Goal: Information Seeking & Learning: Find specific fact

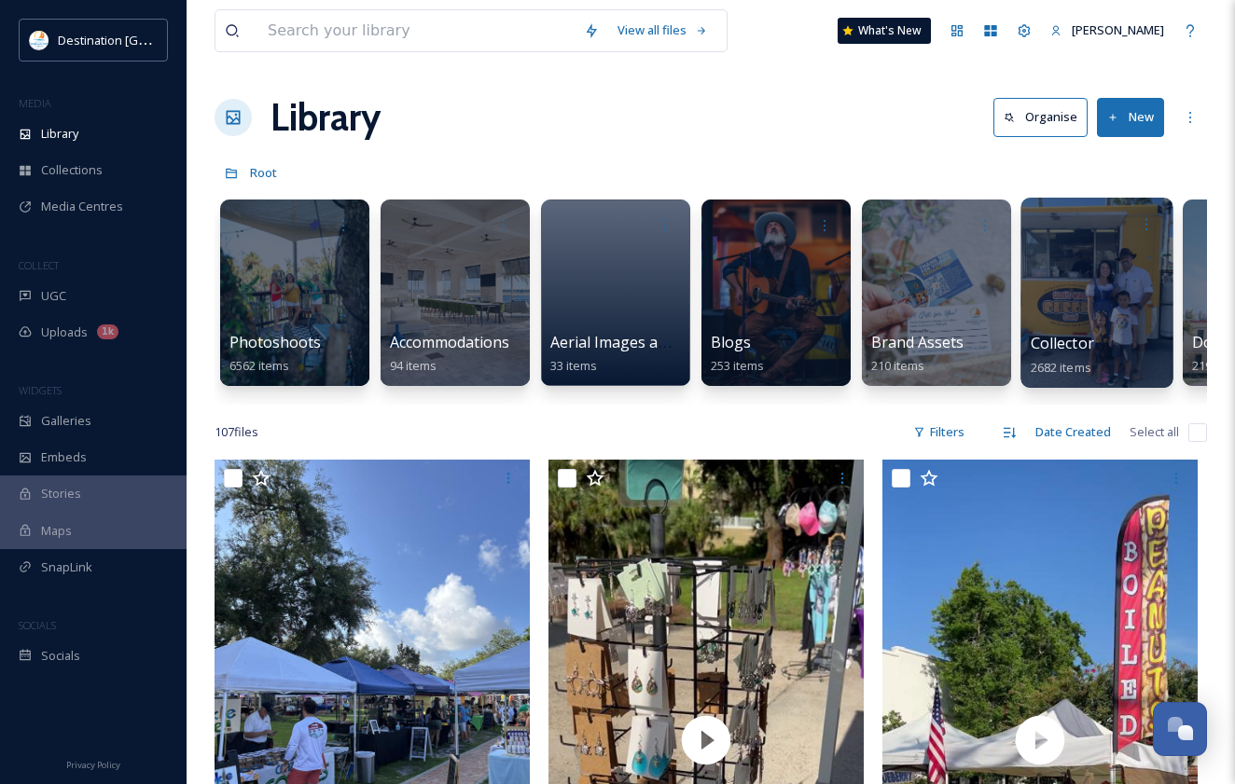
scroll to position [901, 0]
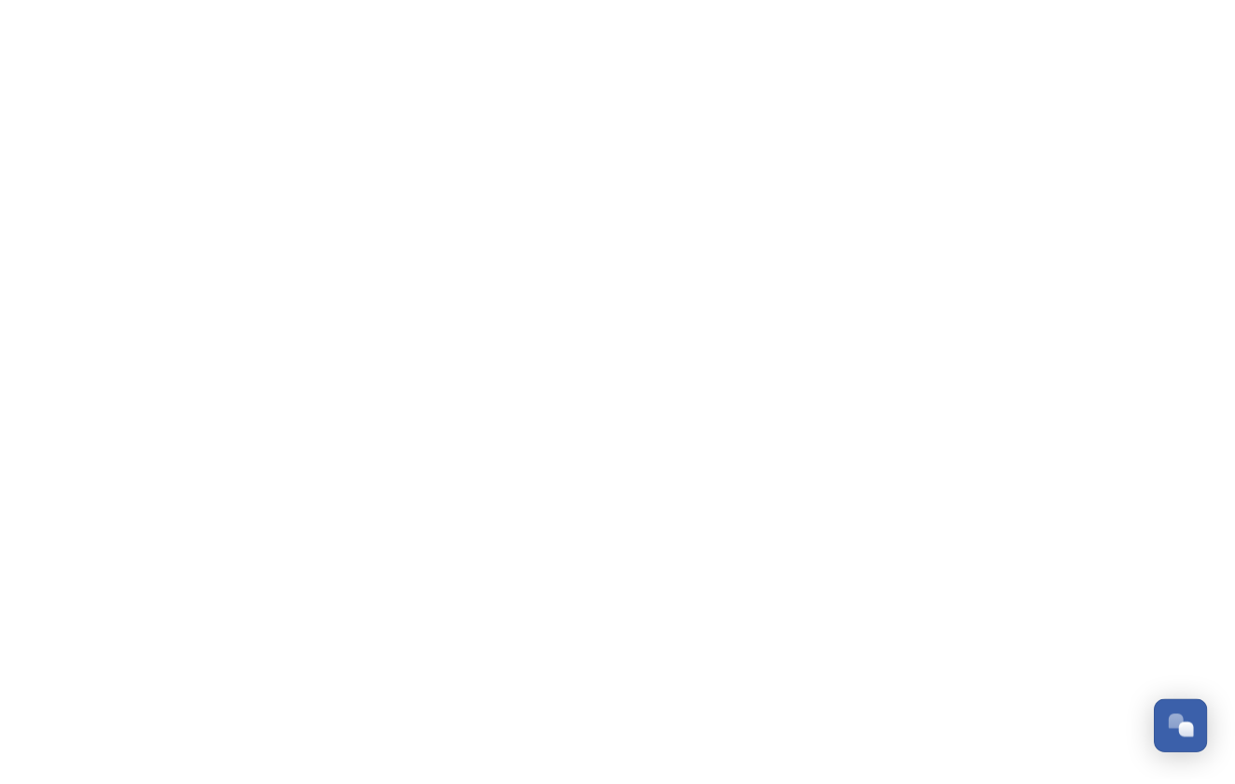
scroll to position [901, 0]
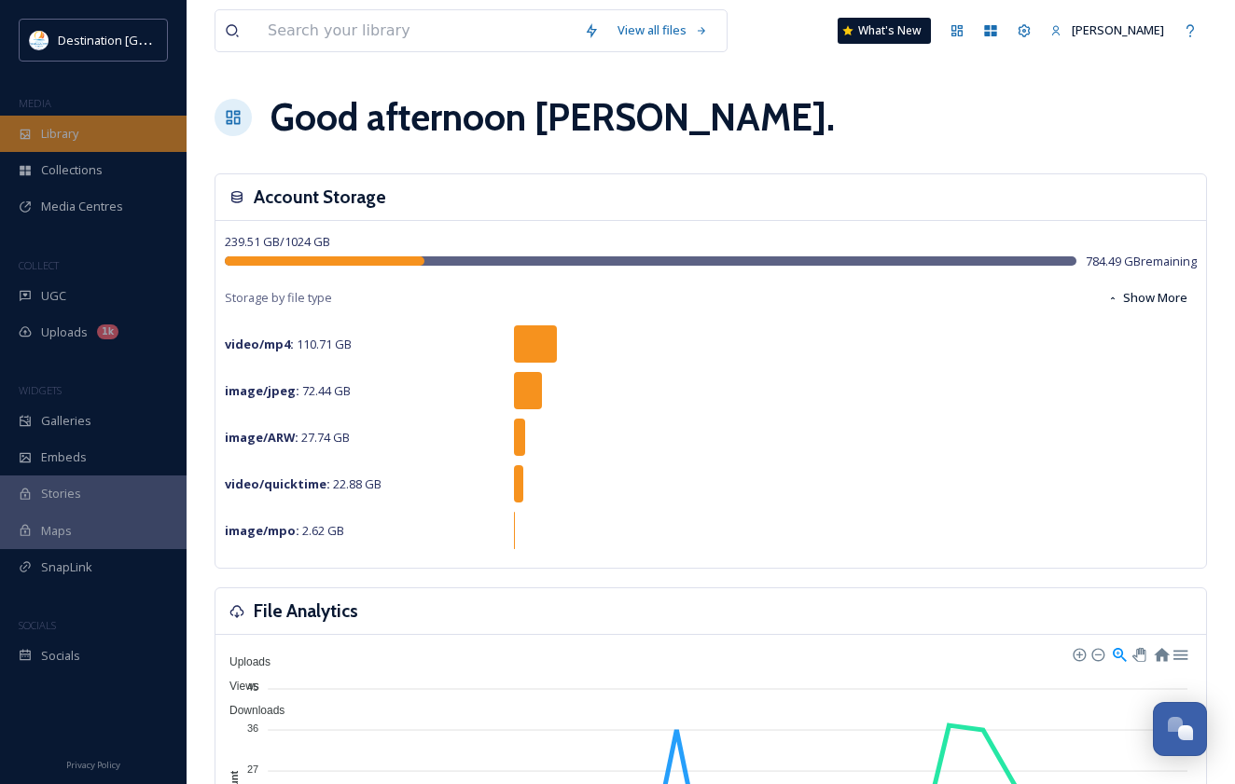
click at [104, 125] on div "Library" at bounding box center [93, 134] width 187 height 36
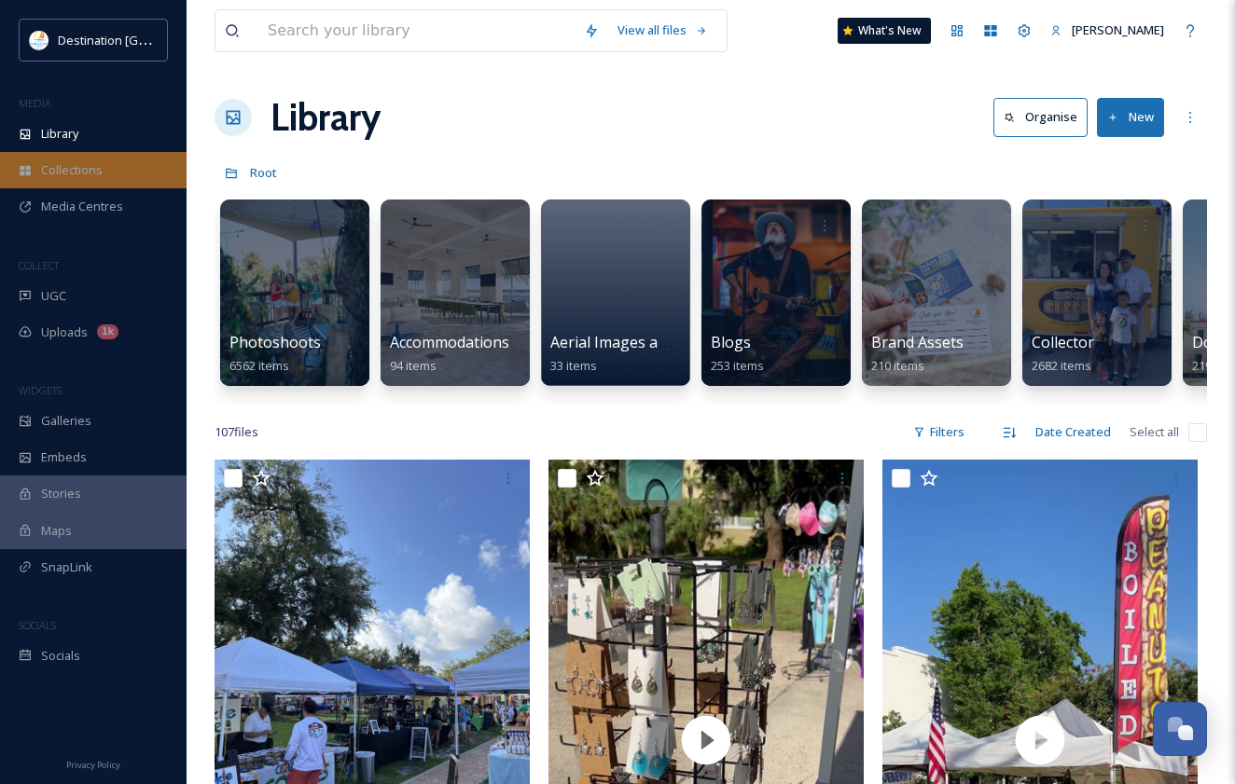
click at [76, 176] on span "Collections" at bounding box center [72, 170] width 62 height 18
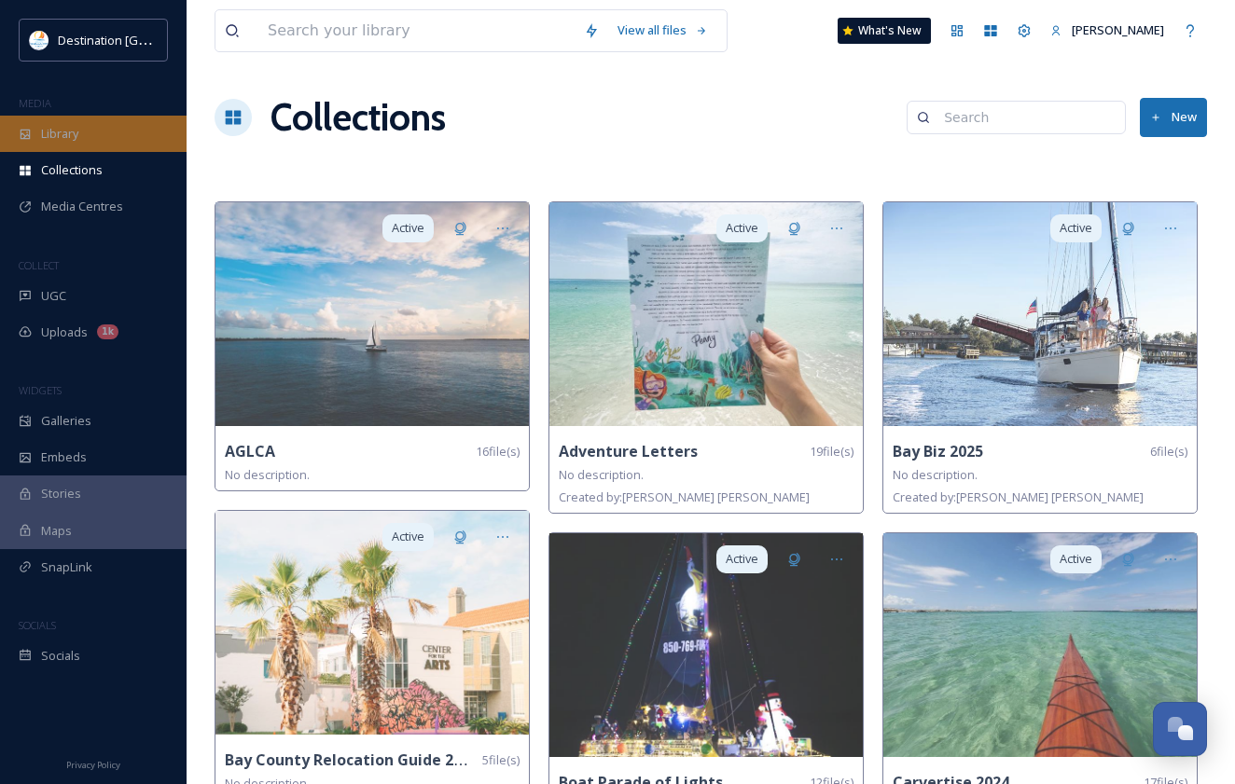
click at [90, 129] on div "Library" at bounding box center [93, 134] width 187 height 36
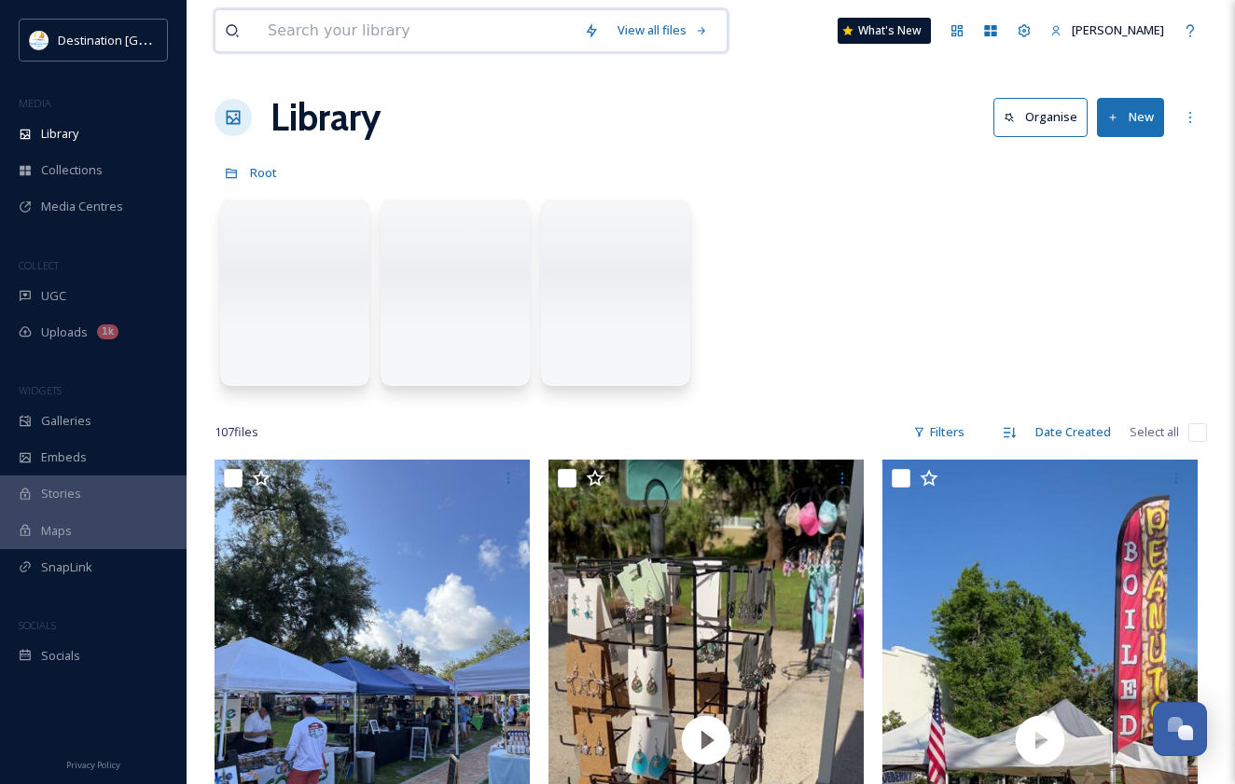
click at [280, 42] on input at bounding box center [416, 30] width 316 height 41
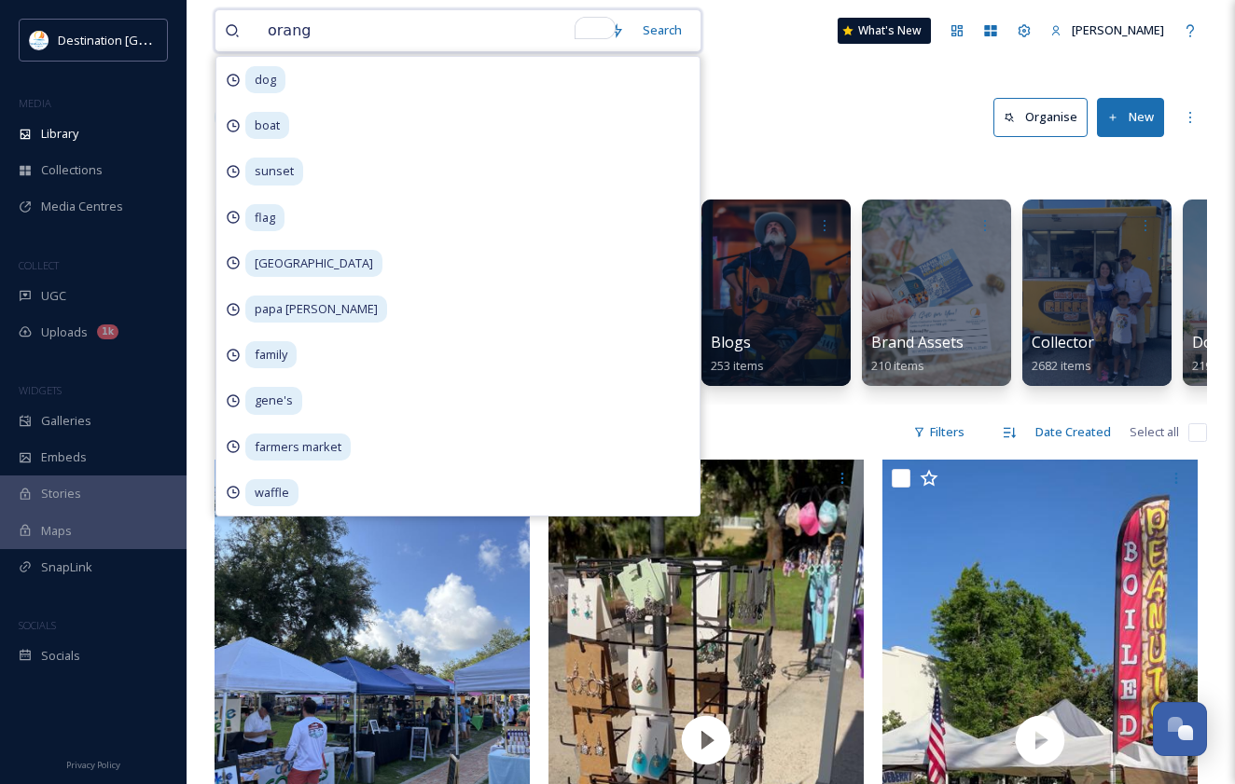
type input "orange"
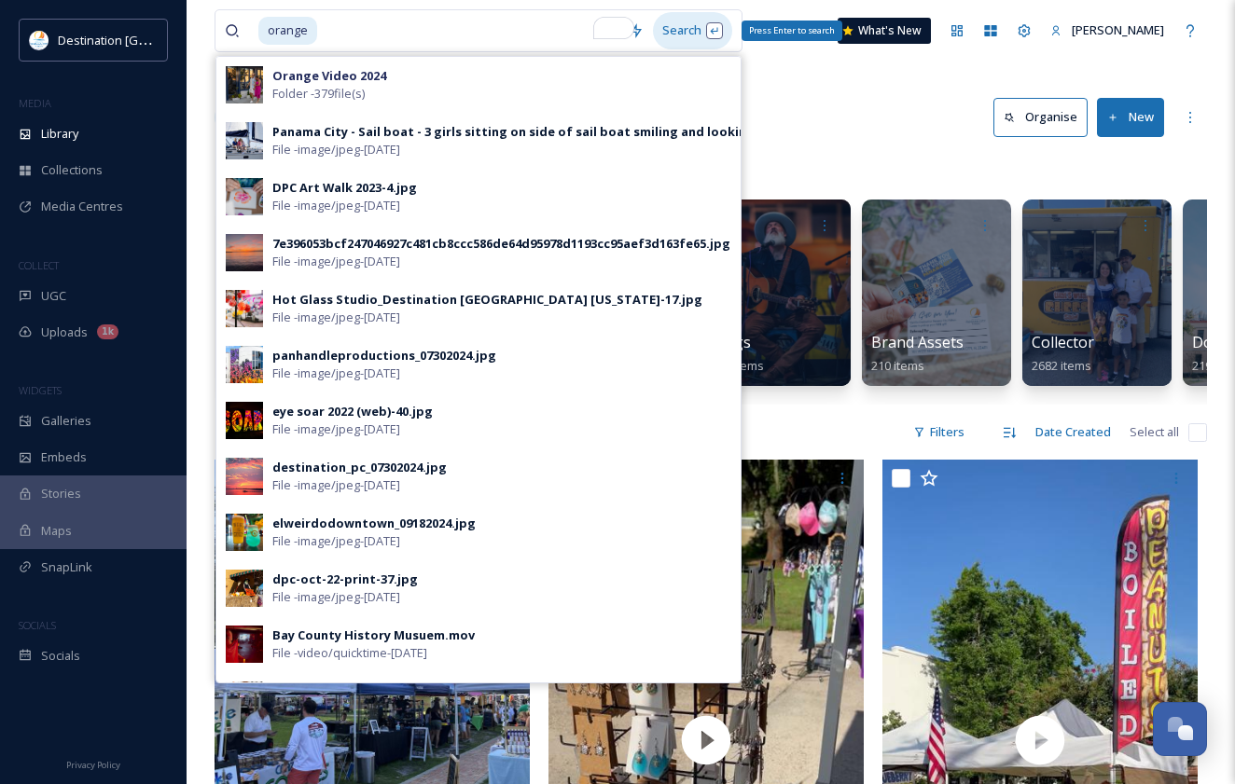
click at [707, 26] on div "Search Press Enter to search" at bounding box center [692, 30] width 79 height 36
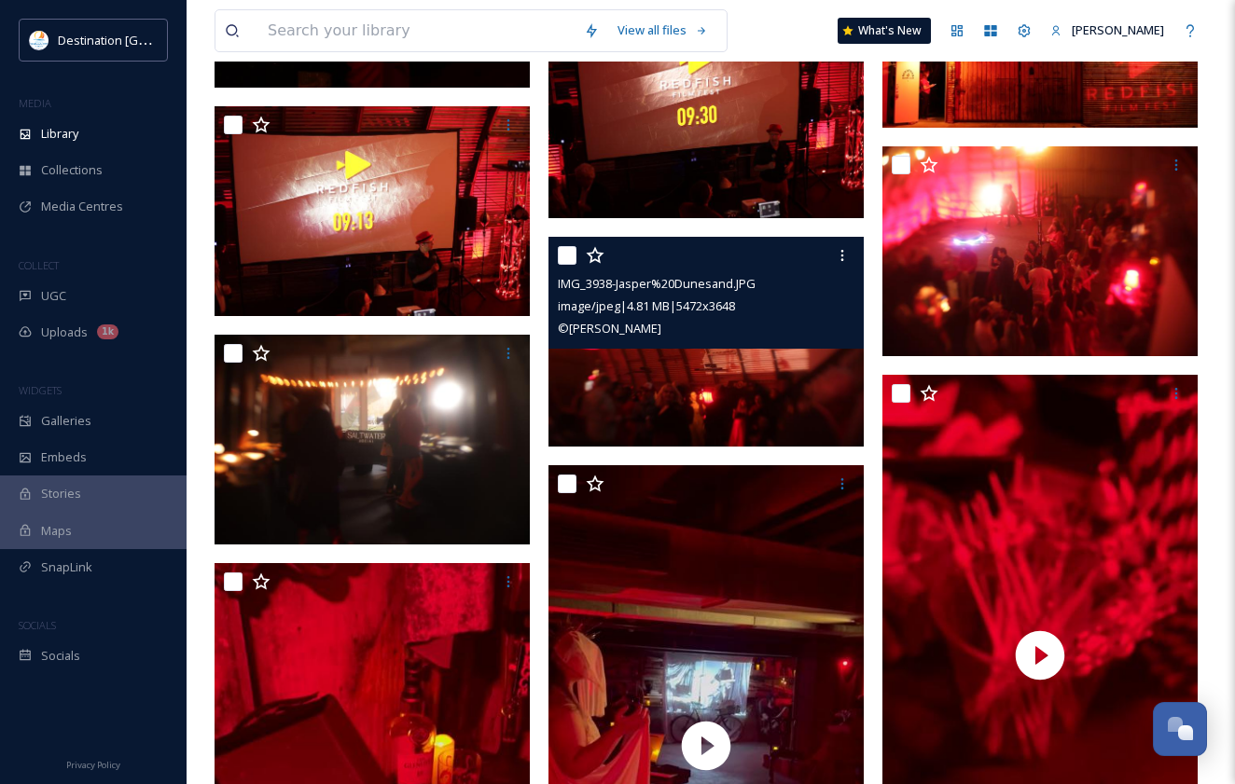
scroll to position [9792, 0]
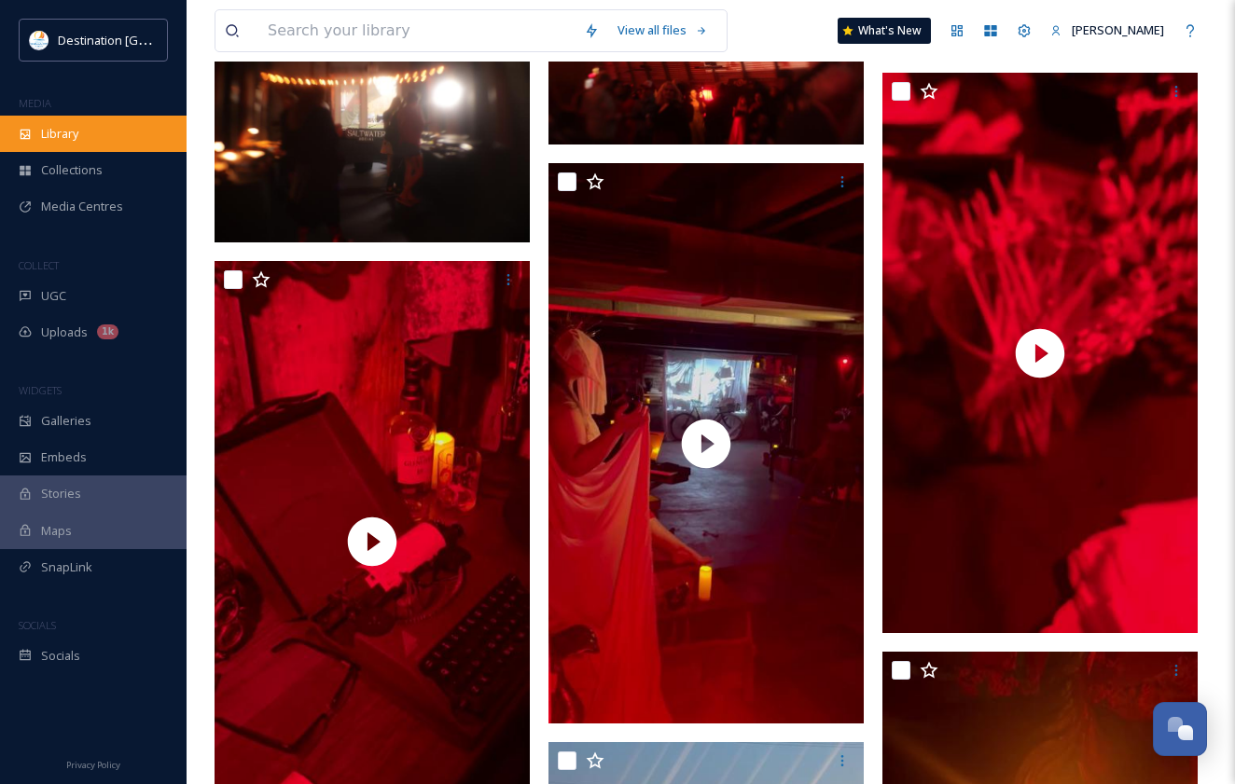
click at [64, 131] on span "Library" at bounding box center [59, 134] width 37 height 18
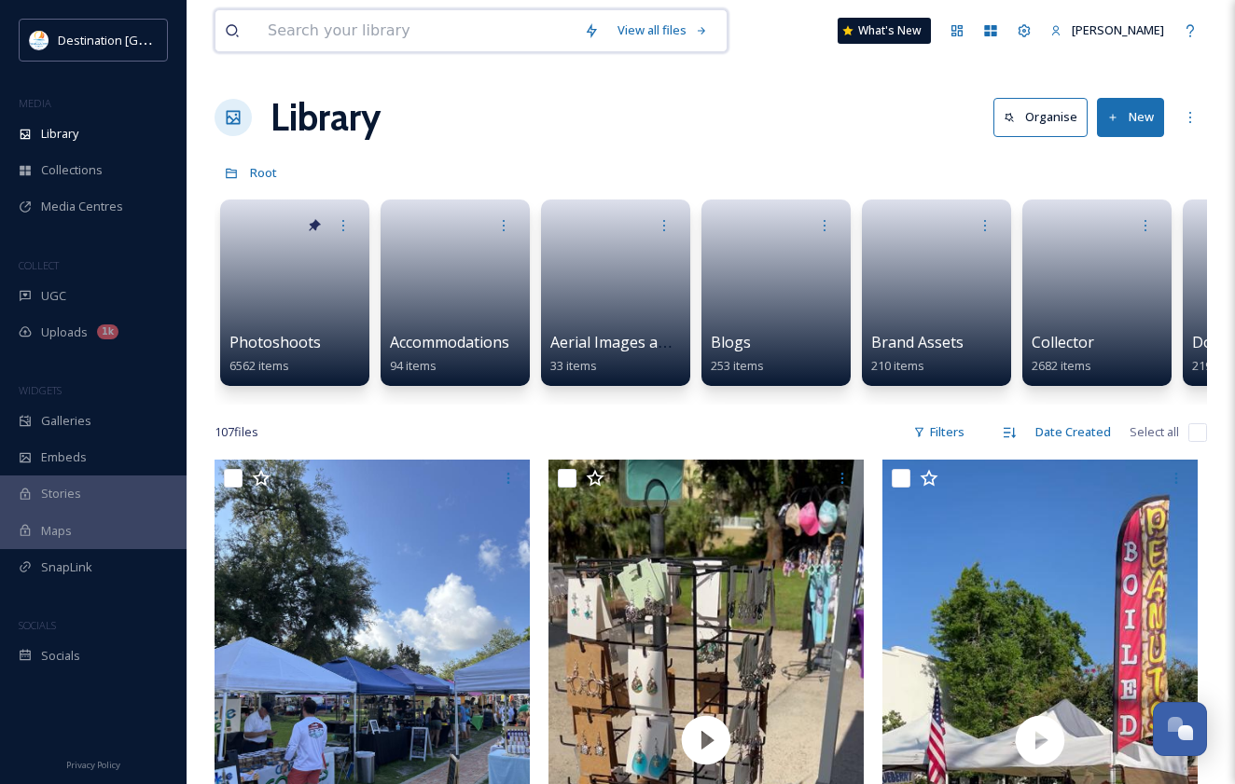
click at [298, 42] on input at bounding box center [416, 30] width 316 height 41
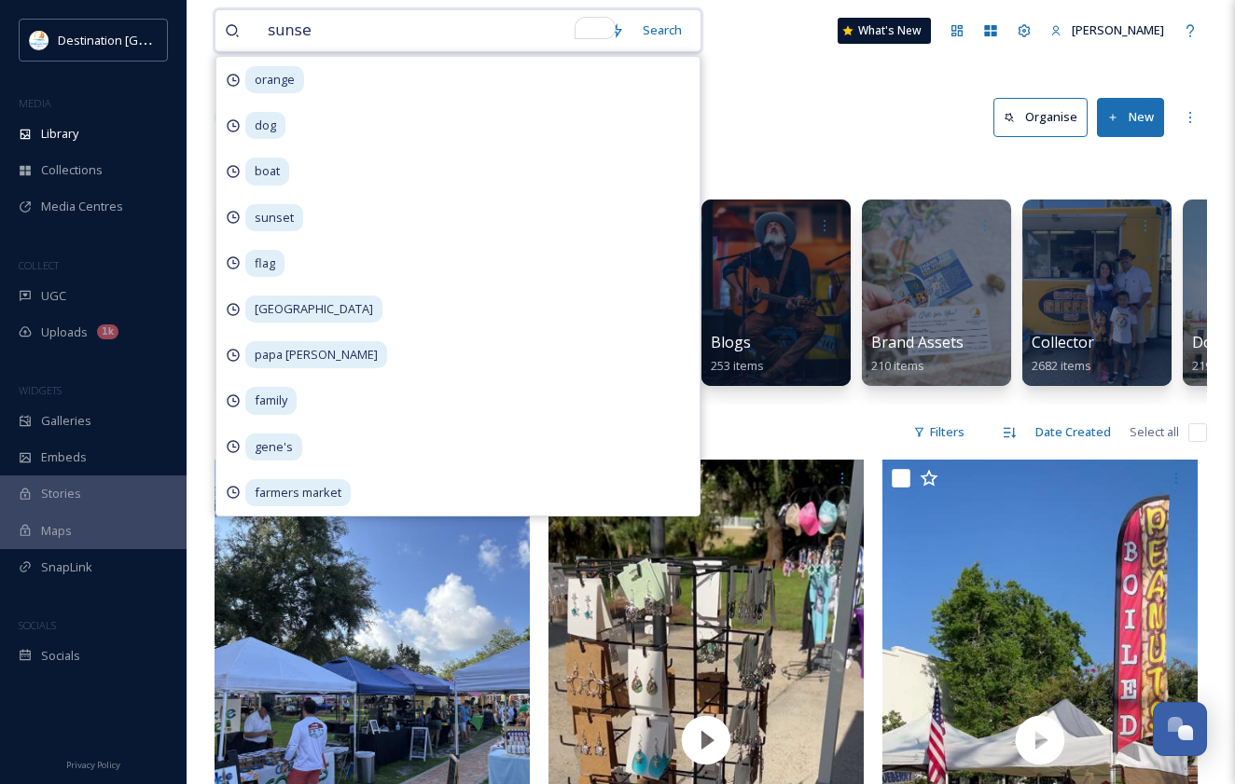
type input "sunset"
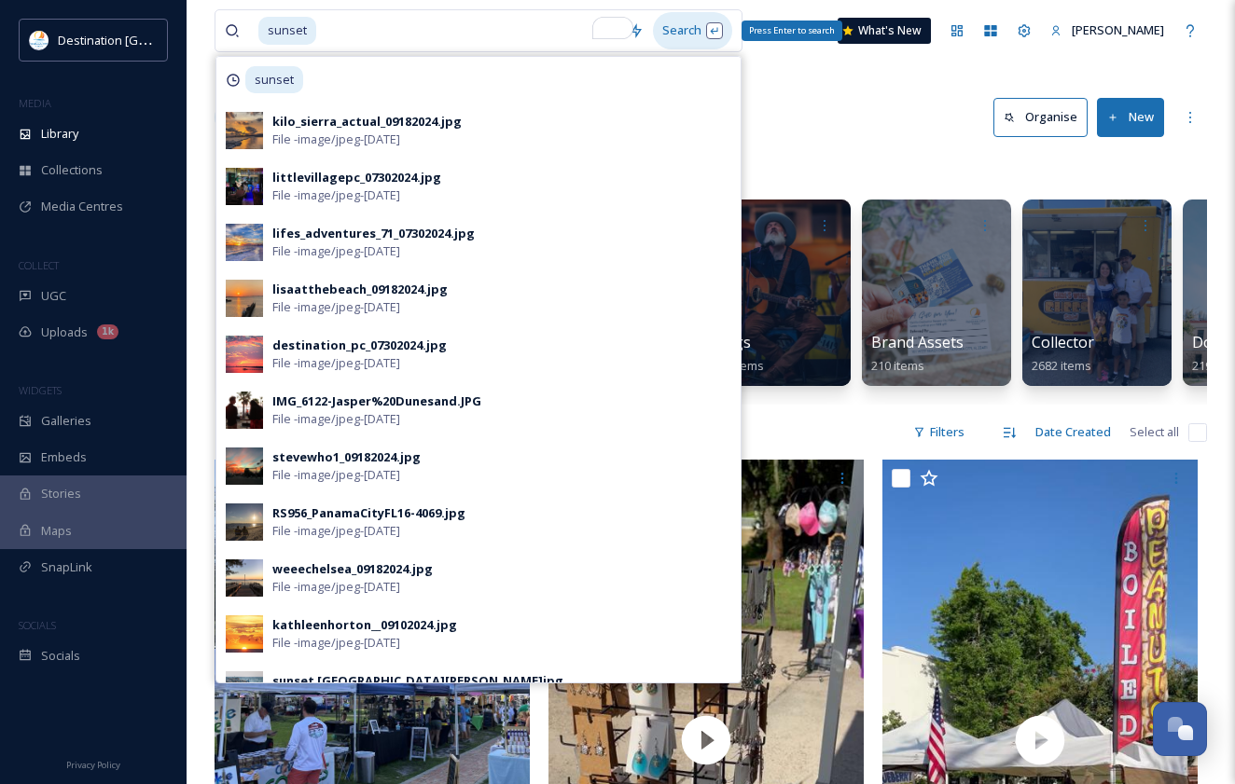
click at [717, 27] on div "Search Press Enter to search" at bounding box center [692, 30] width 79 height 36
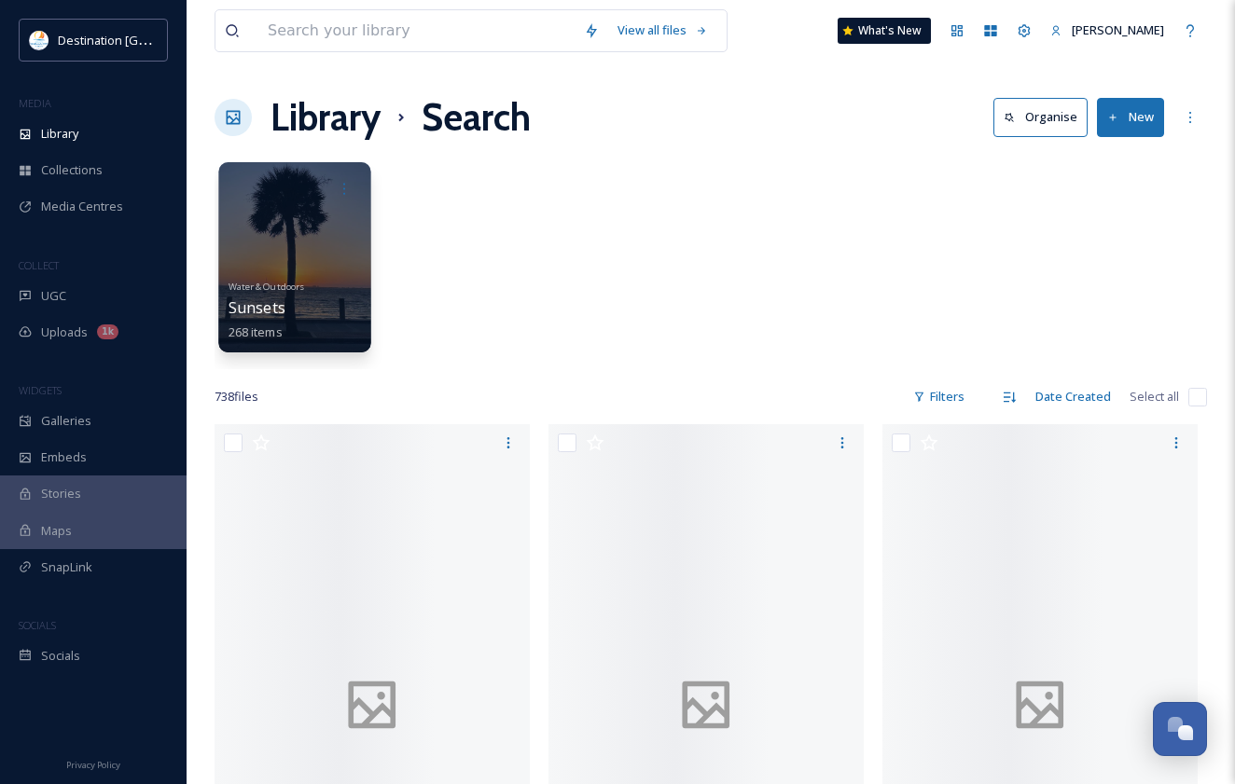
click at [317, 261] on div at bounding box center [294, 257] width 152 height 190
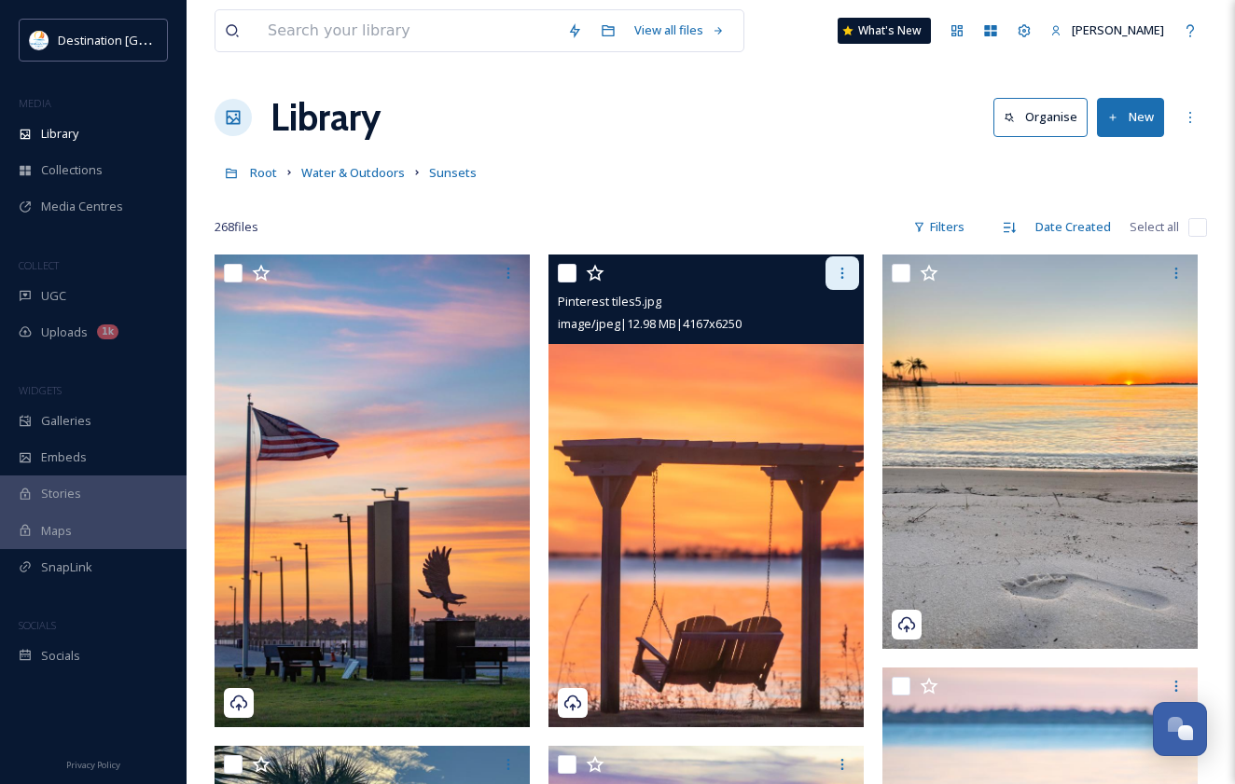
click at [850, 284] on div at bounding box center [842, 273] width 34 height 34
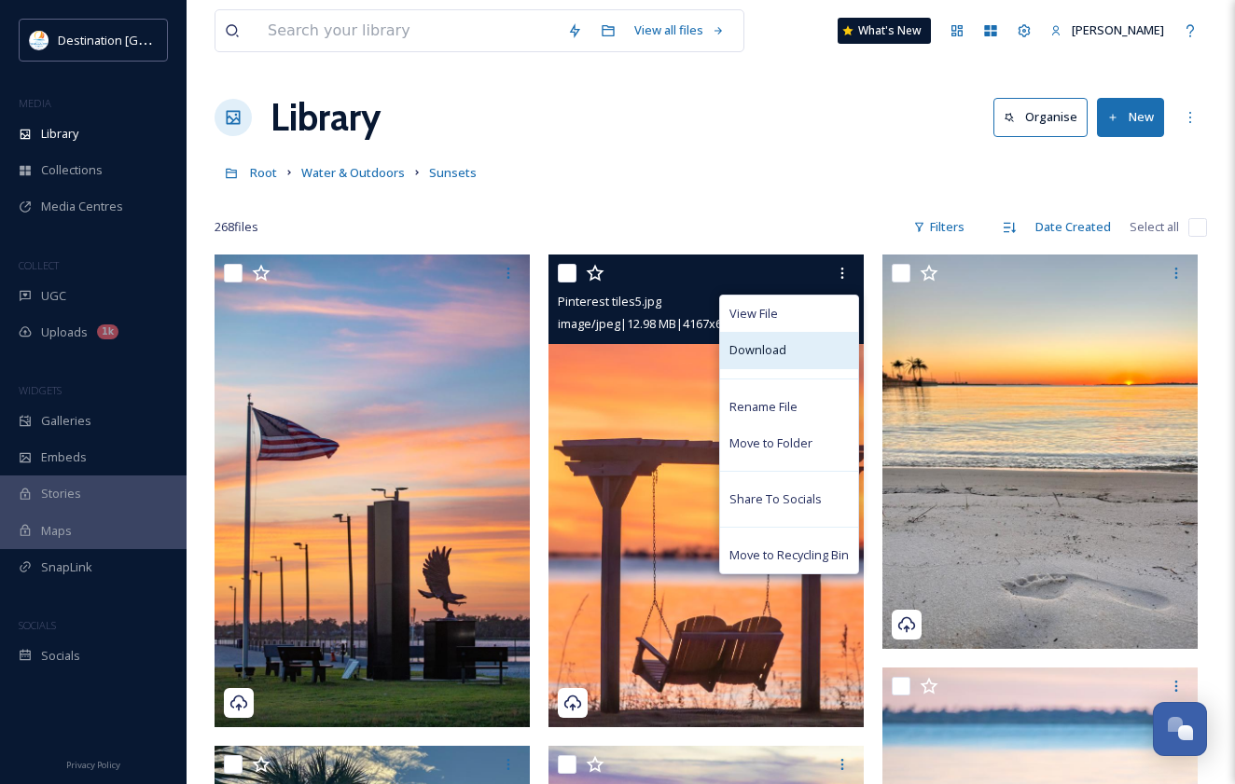
click at [802, 344] on div "Download" at bounding box center [789, 350] width 138 height 36
